Goal: Information Seeking & Learning: Check status

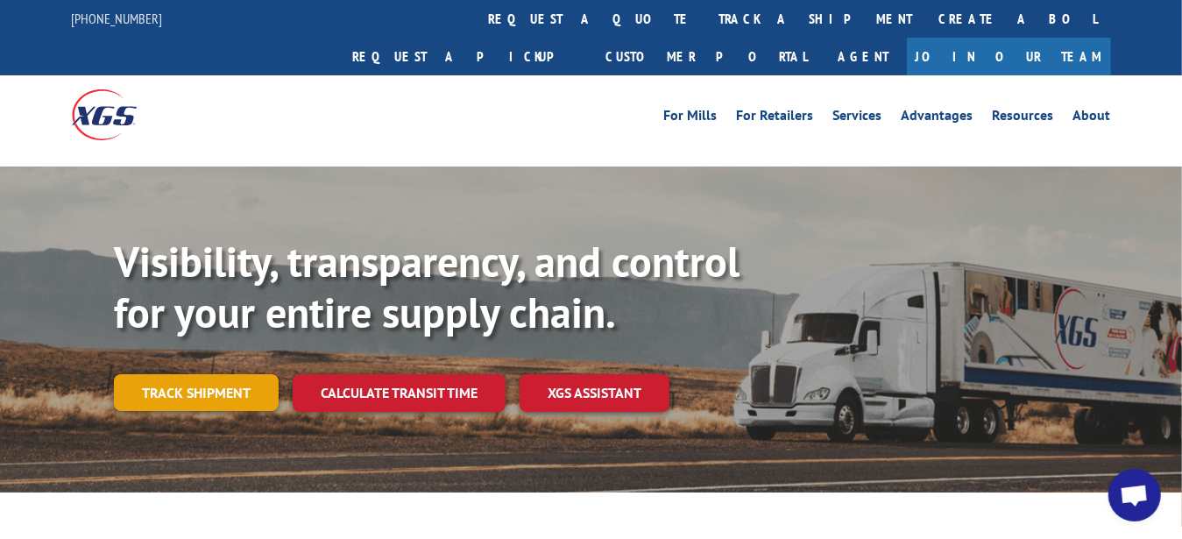
scroll to position [550, 0]
click at [202, 374] on link "Track shipment" at bounding box center [196, 392] width 165 height 37
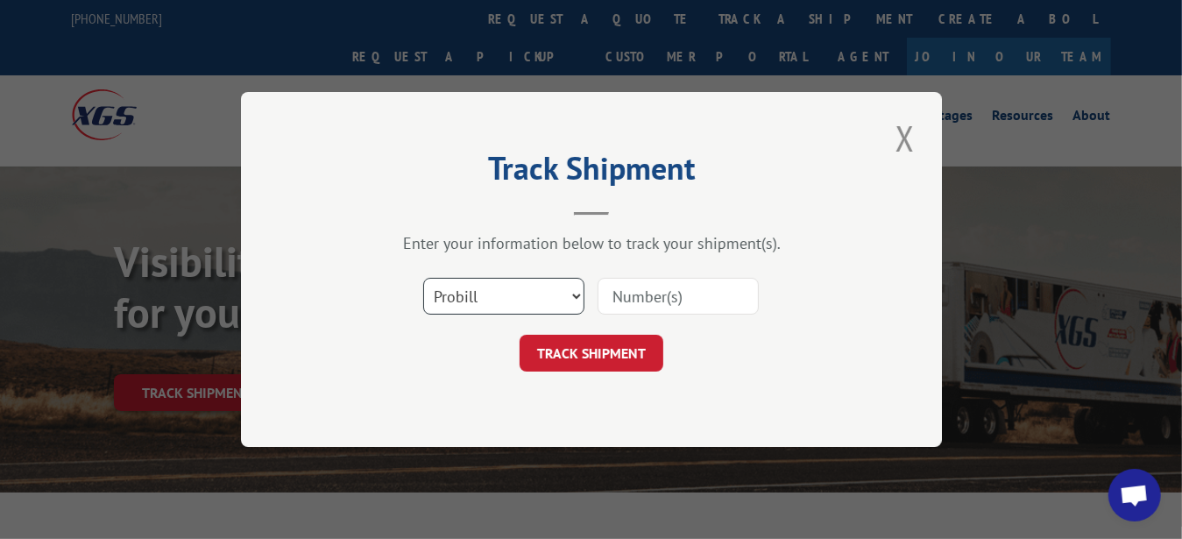
click at [584, 299] on select "Select category... Probill BOL PO" at bounding box center [503, 296] width 161 height 37
select select "bol"
click at [423, 278] on select "Select category... Probill BOL PO" at bounding box center [503, 296] width 161 height 37
click at [638, 300] on input at bounding box center [678, 296] width 161 height 37
paste input "2821450"
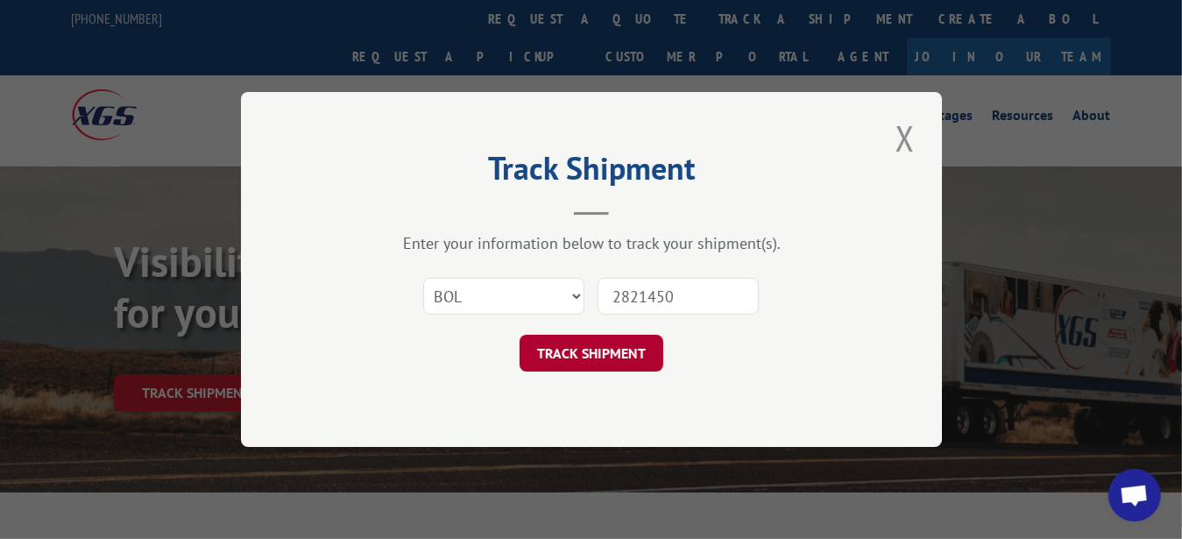
type input "2821450"
click at [621, 349] on button "TRACK SHIPMENT" at bounding box center [592, 353] width 144 height 37
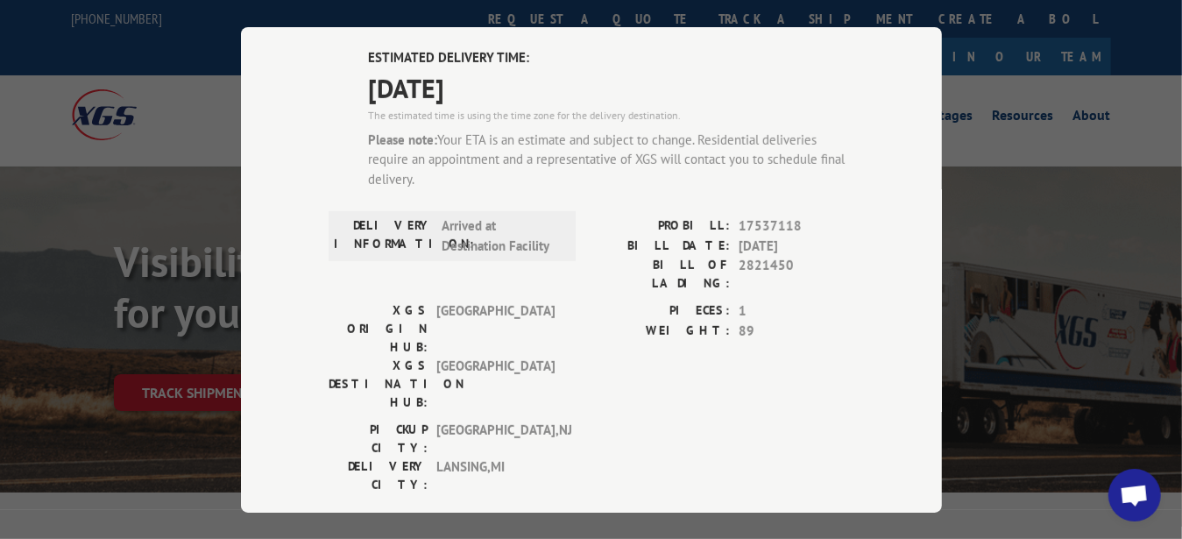
scroll to position [438, 0]
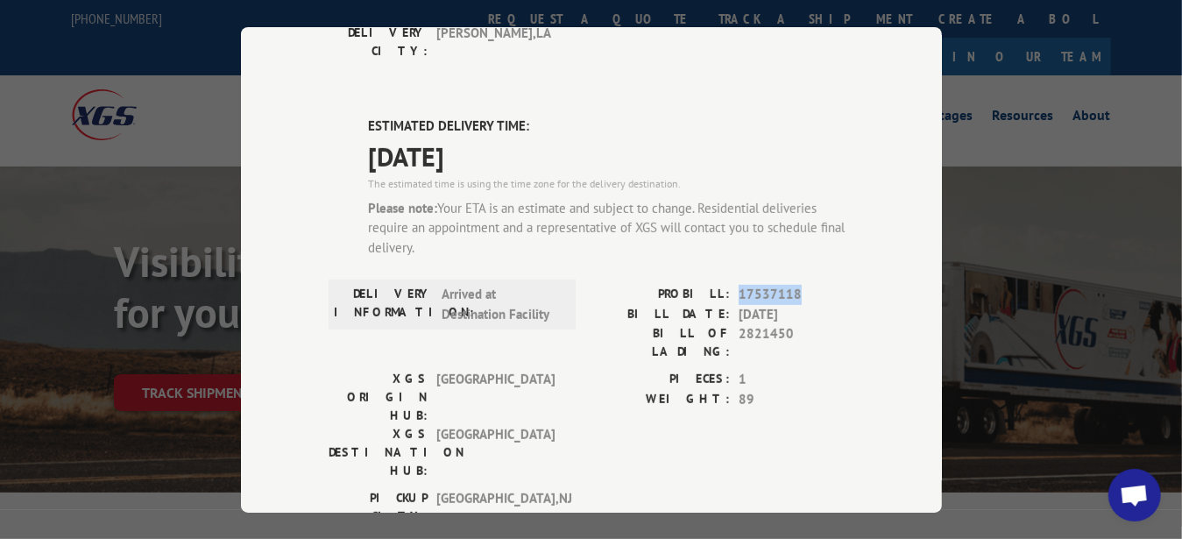
drag, startPoint x: 794, startPoint y: 187, endPoint x: 734, endPoint y: 187, distance: 60.5
click at [739, 285] on span "17537118" at bounding box center [797, 295] width 116 height 20
copy span "17537118"
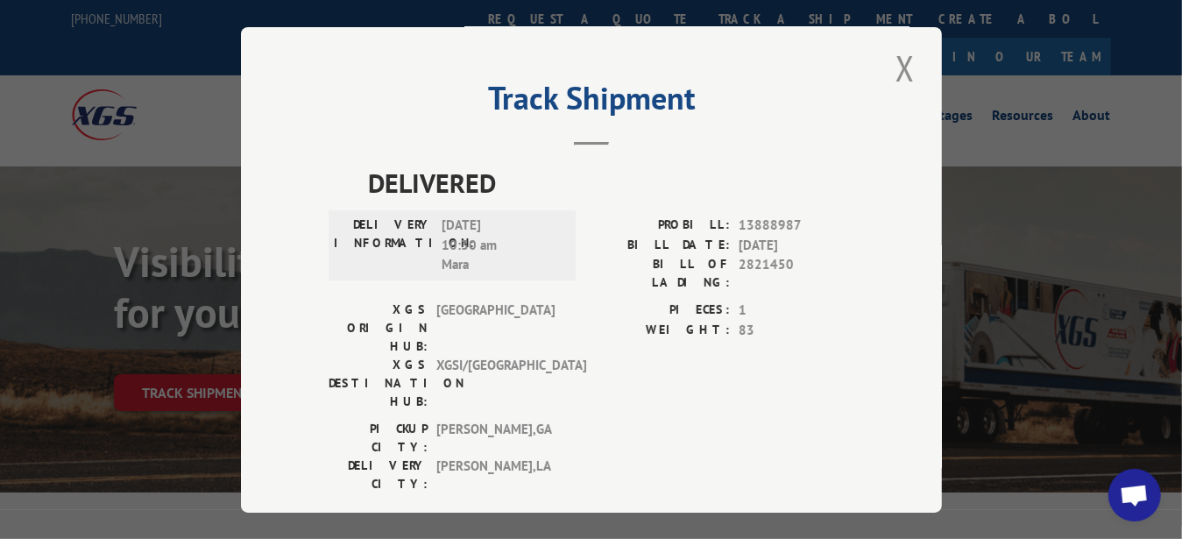
scroll to position [0, 0]
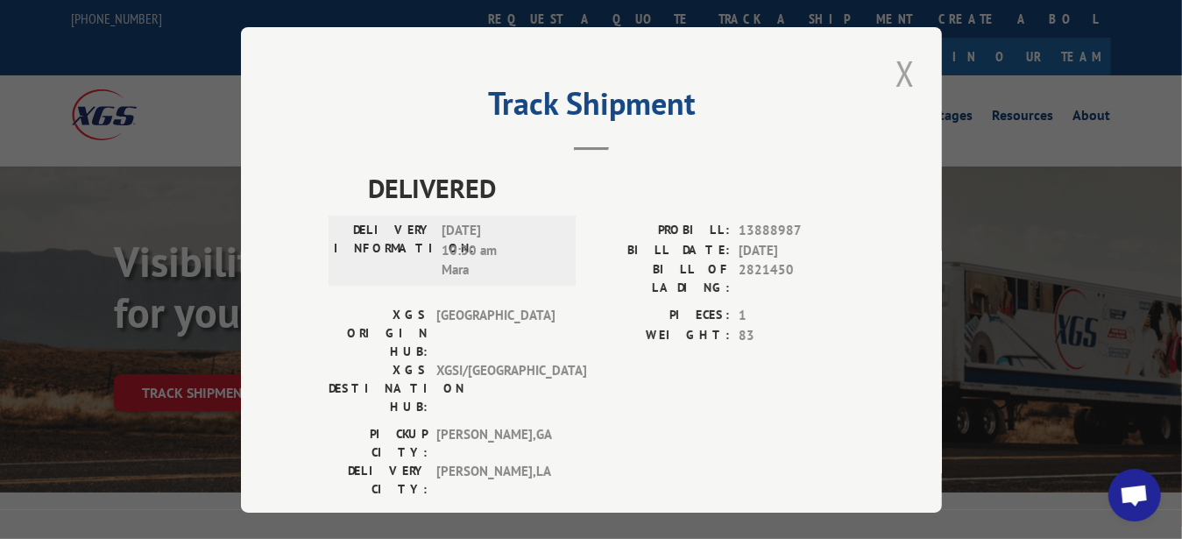
click at [895, 60] on button "Close modal" at bounding box center [905, 73] width 30 height 48
